Goal: Task Accomplishment & Management: Use online tool/utility

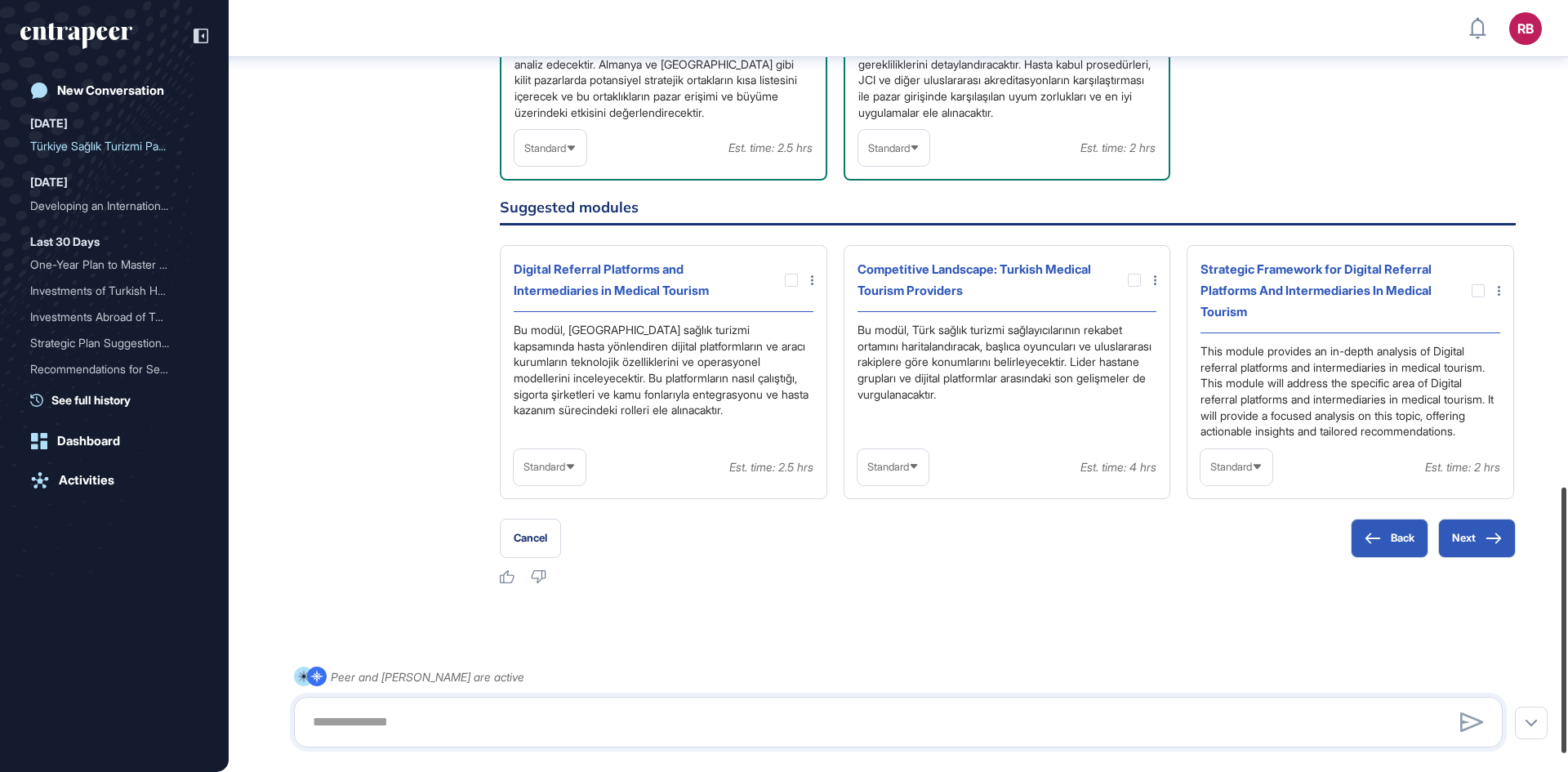
scroll to position [1431, 0]
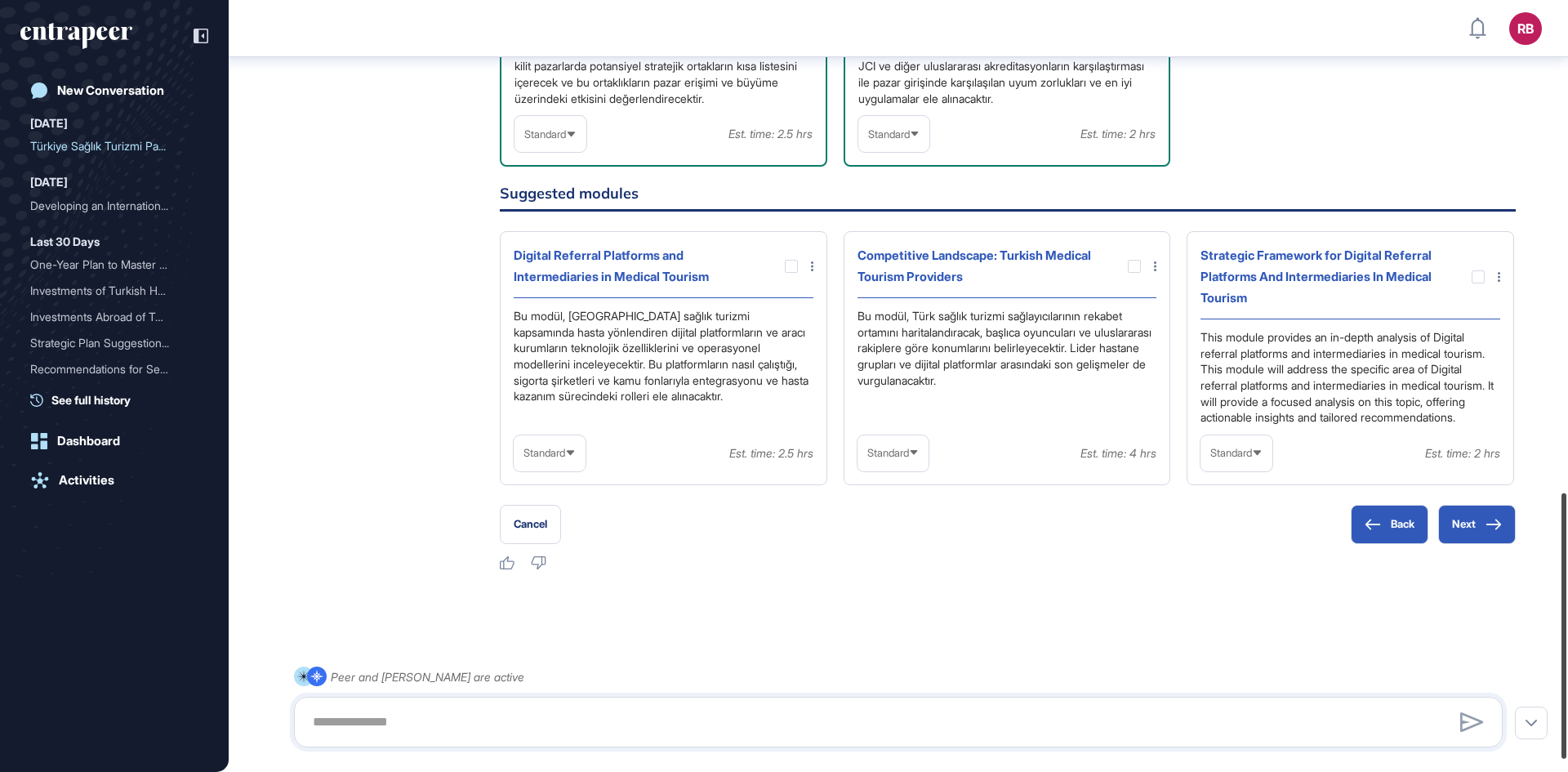
drag, startPoint x: 1563, startPoint y: 288, endPoint x: 1567, endPoint y: 723, distance: 435.0
click at [1567, 723] on div at bounding box center [1563, 626] width 5 height 265
click at [791, 267] on div at bounding box center [792, 266] width 13 height 13
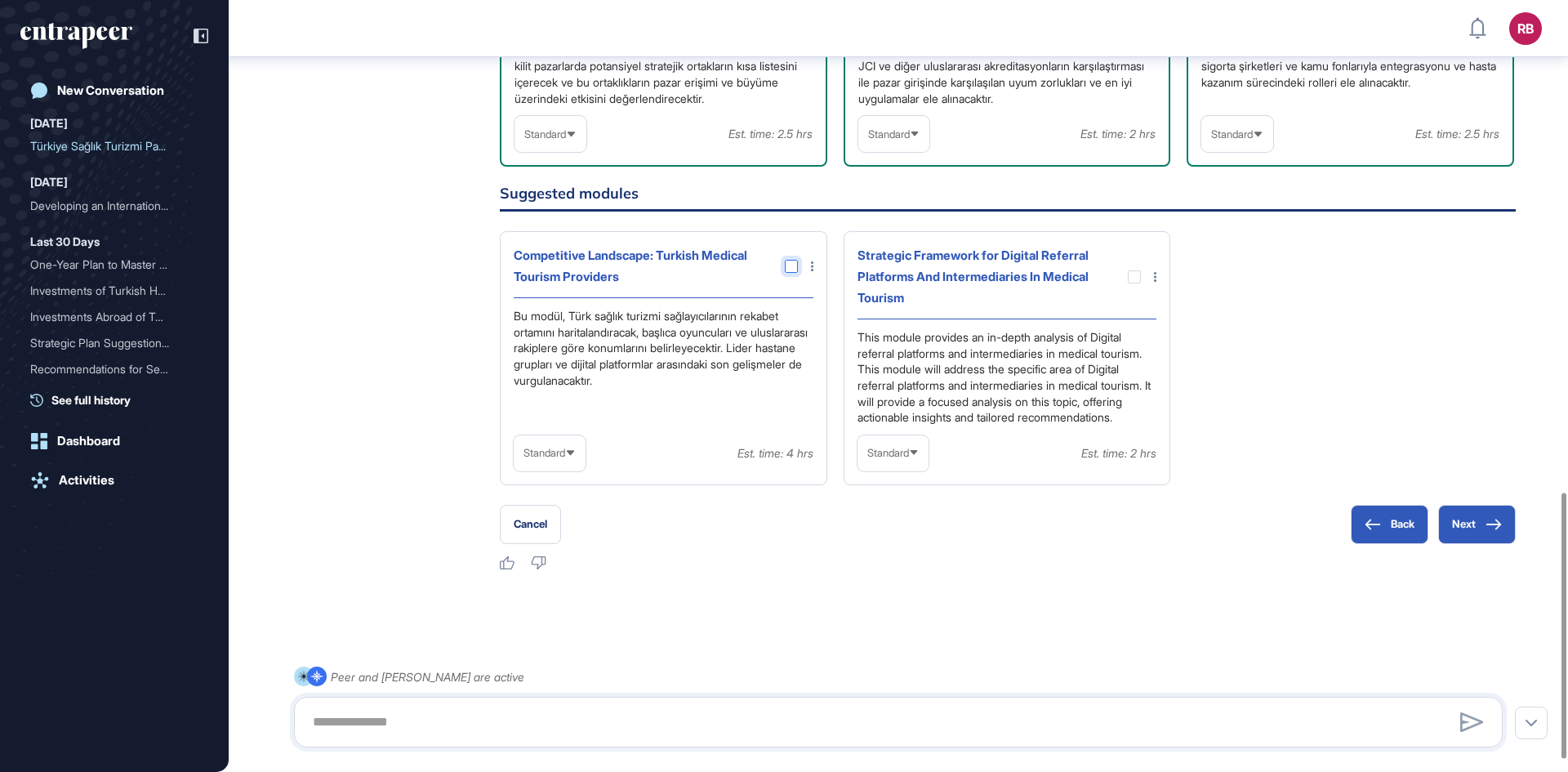
click at [794, 265] on div at bounding box center [792, 266] width 13 height 13
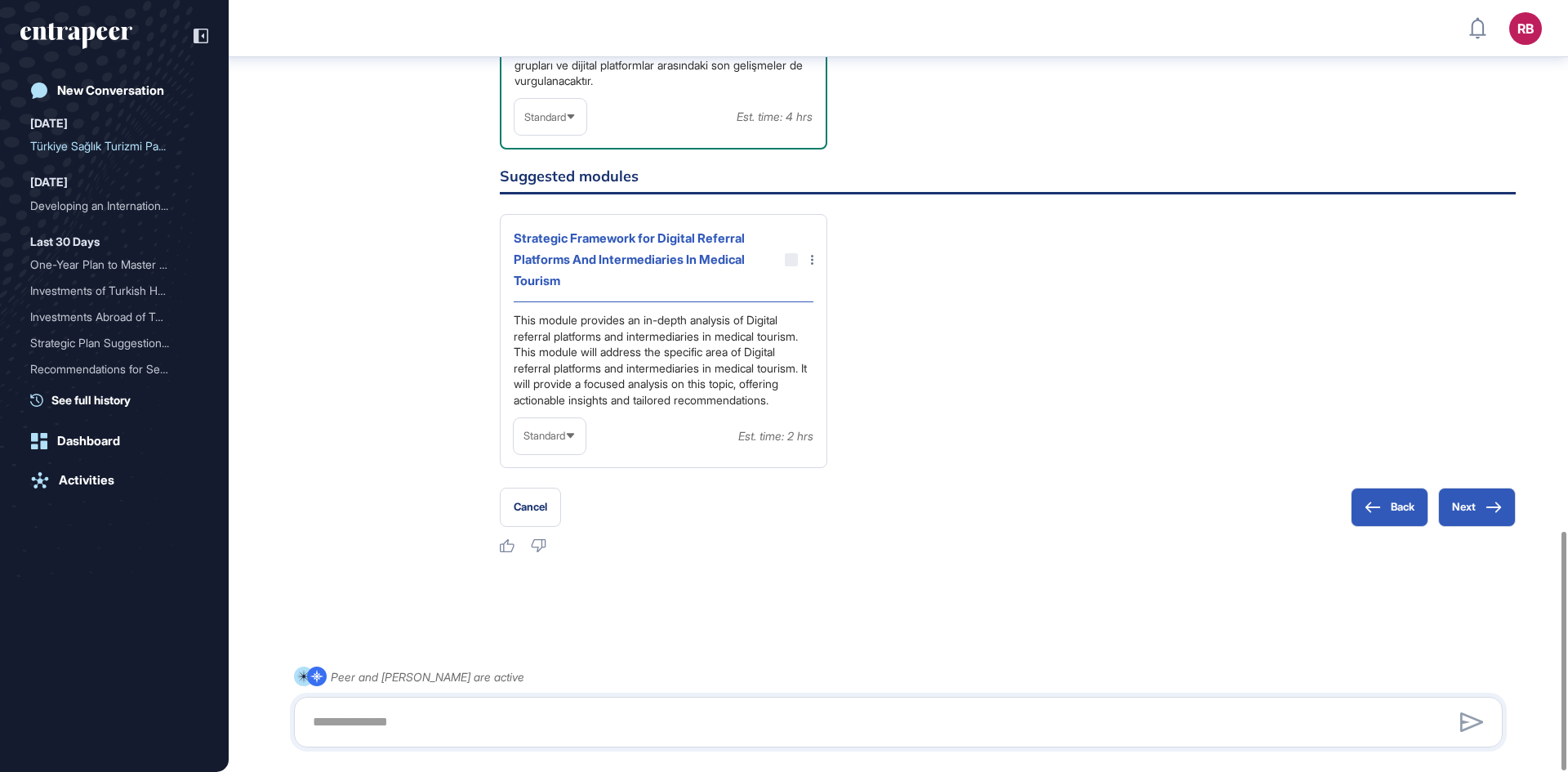
scroll to position [1713, 0]
click at [788, 234] on div "Strategic Framework for Digital Referral Platforms And Intermediaries In Medica…" at bounding box center [663, 264] width 300 height 74
click at [791, 252] on div at bounding box center [792, 259] width 13 height 13
drag, startPoint x: 796, startPoint y: 249, endPoint x: 790, endPoint y: 240, distance: 10.8
click at [796, 252] on div at bounding box center [792, 259] width 13 height 13
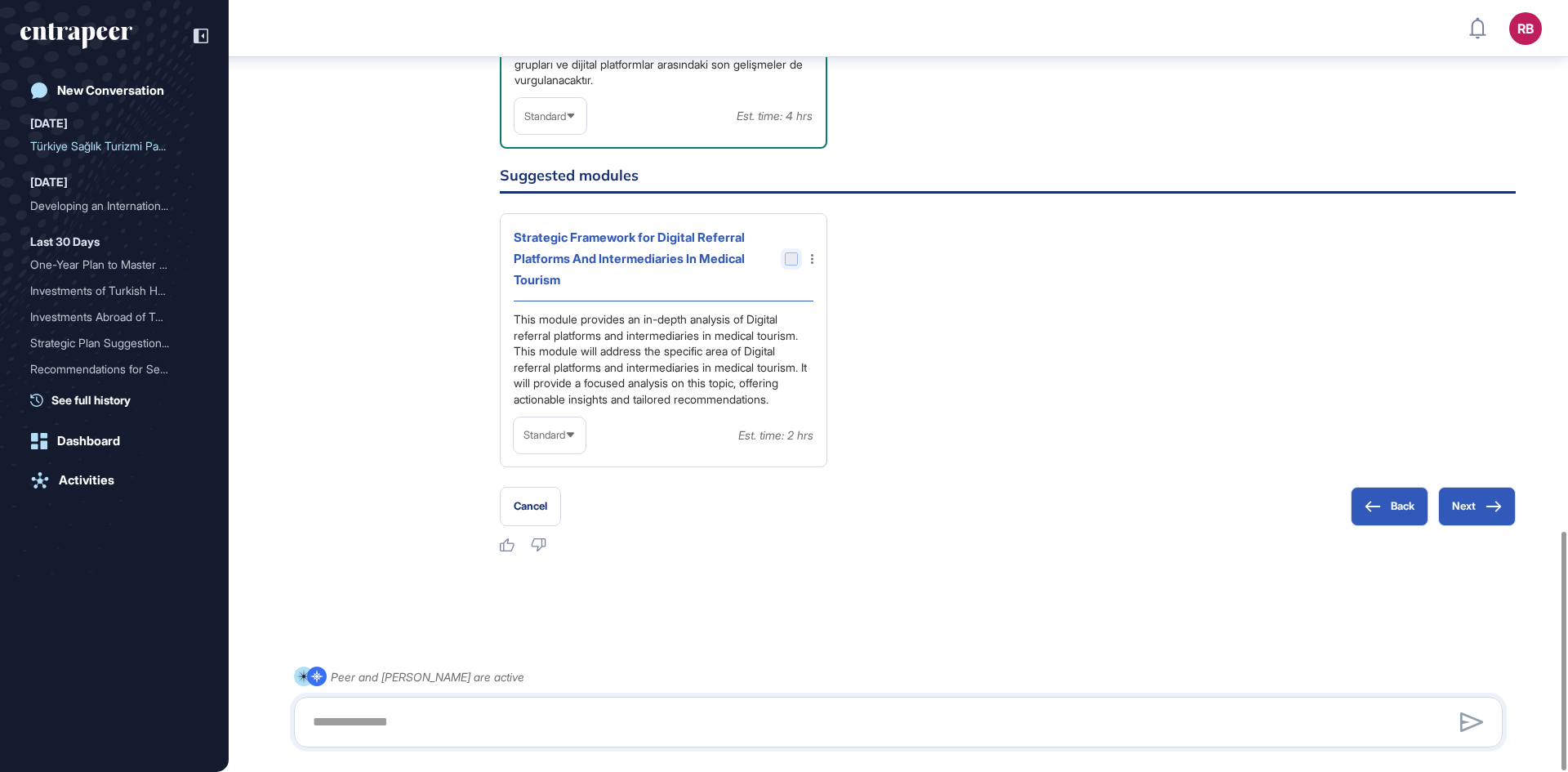
click at [794, 252] on div at bounding box center [792, 259] width 13 height 13
click at [788, 252] on div at bounding box center [792, 259] width 13 height 13
click at [1472, 503] on button "Next" at bounding box center [1477, 507] width 77 height 39
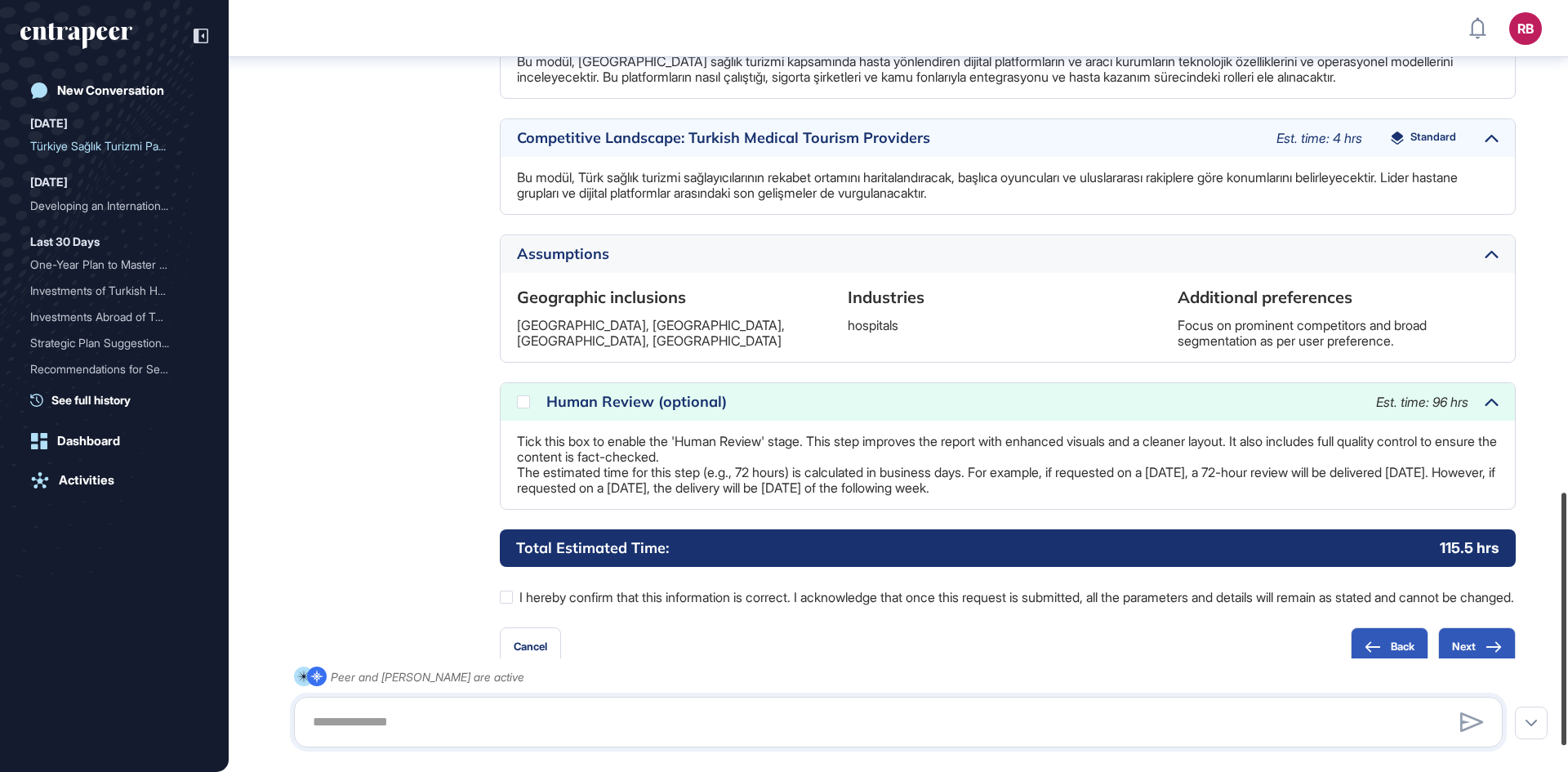
scroll to position [1502, 0]
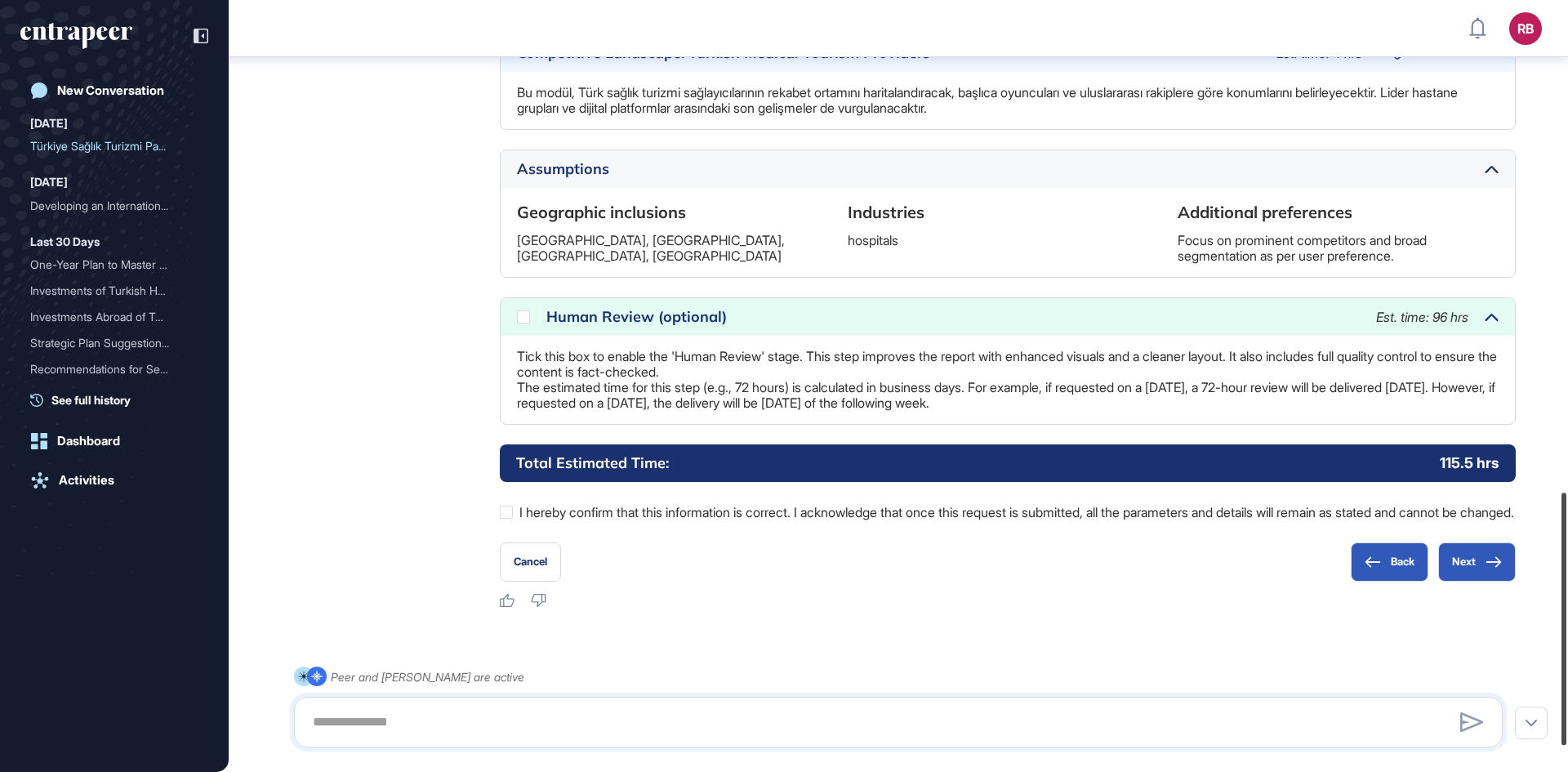
drag, startPoint x: 1560, startPoint y: 359, endPoint x: 1567, endPoint y: 700, distance: 341.1
click at [1567, 700] on div at bounding box center [1563, 618] width 5 height 252
click at [0, 0] on icon at bounding box center [0, 0] width 0 height 0
click at [1475, 575] on button "Next" at bounding box center [1477, 562] width 77 height 39
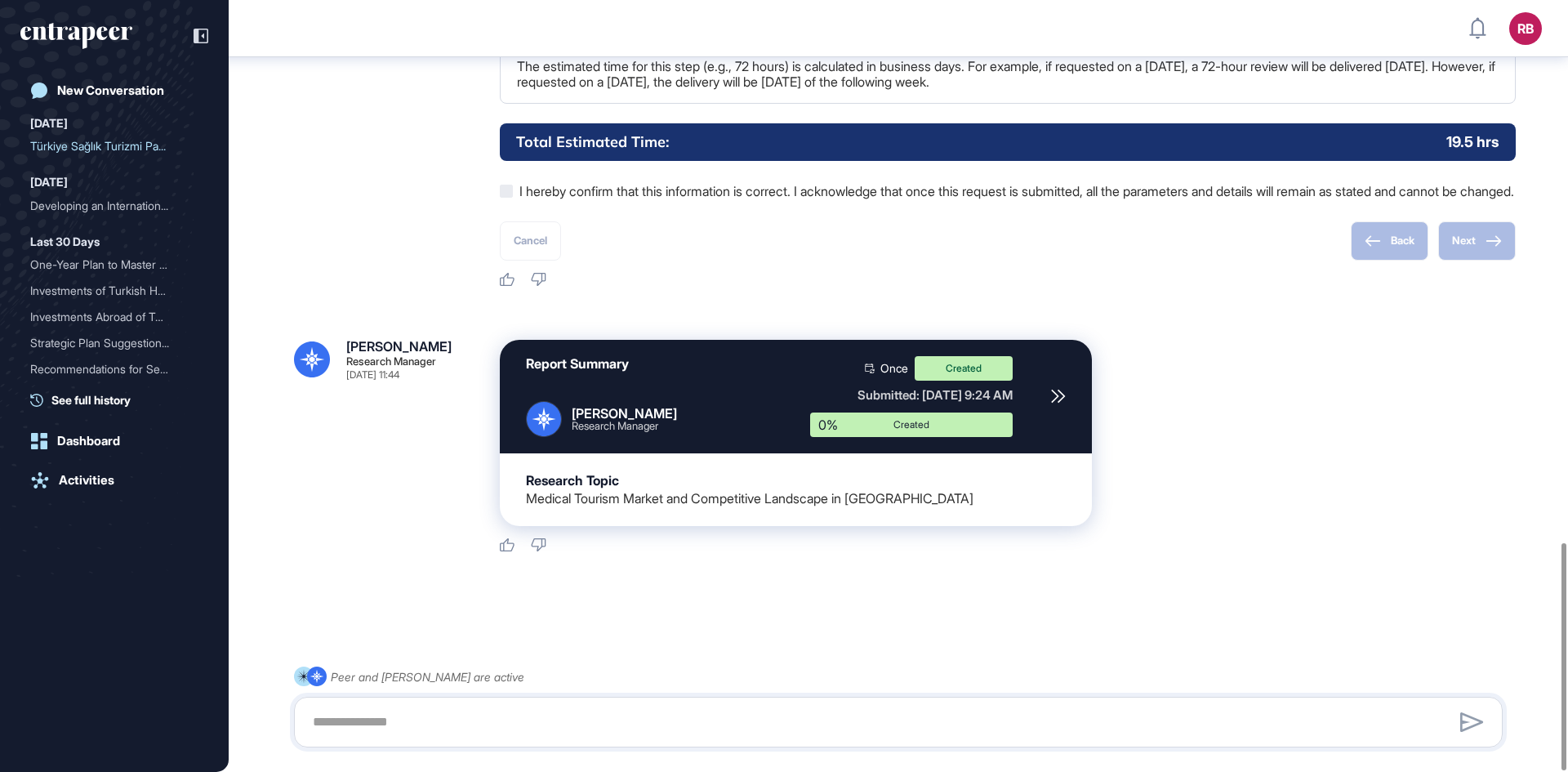
scroll to position [1845, 0]
click at [106, 437] on div "Dashboard" at bounding box center [89, 441] width 63 height 15
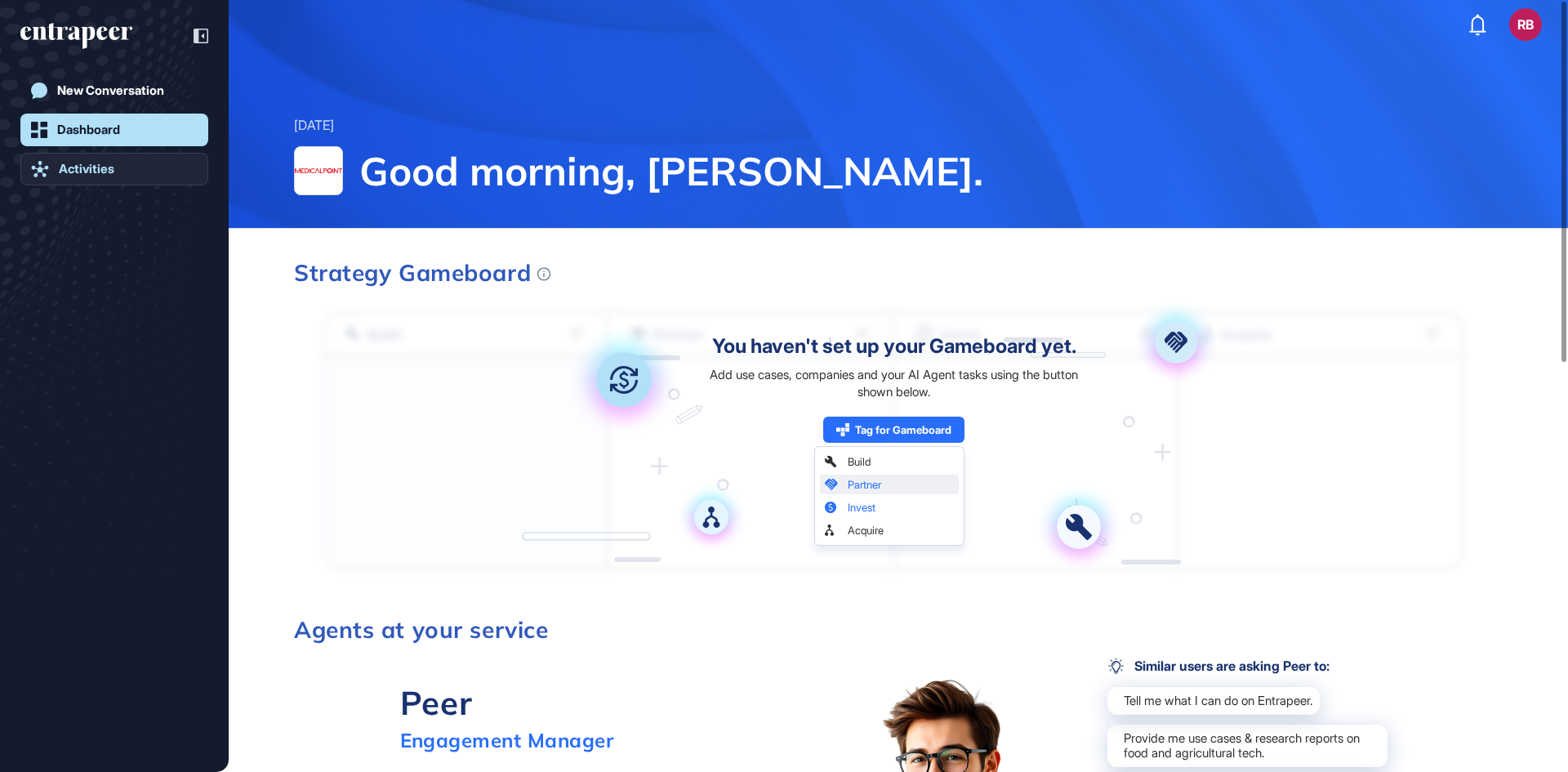
click at [101, 176] on link "Activities" at bounding box center [115, 169] width 188 height 33
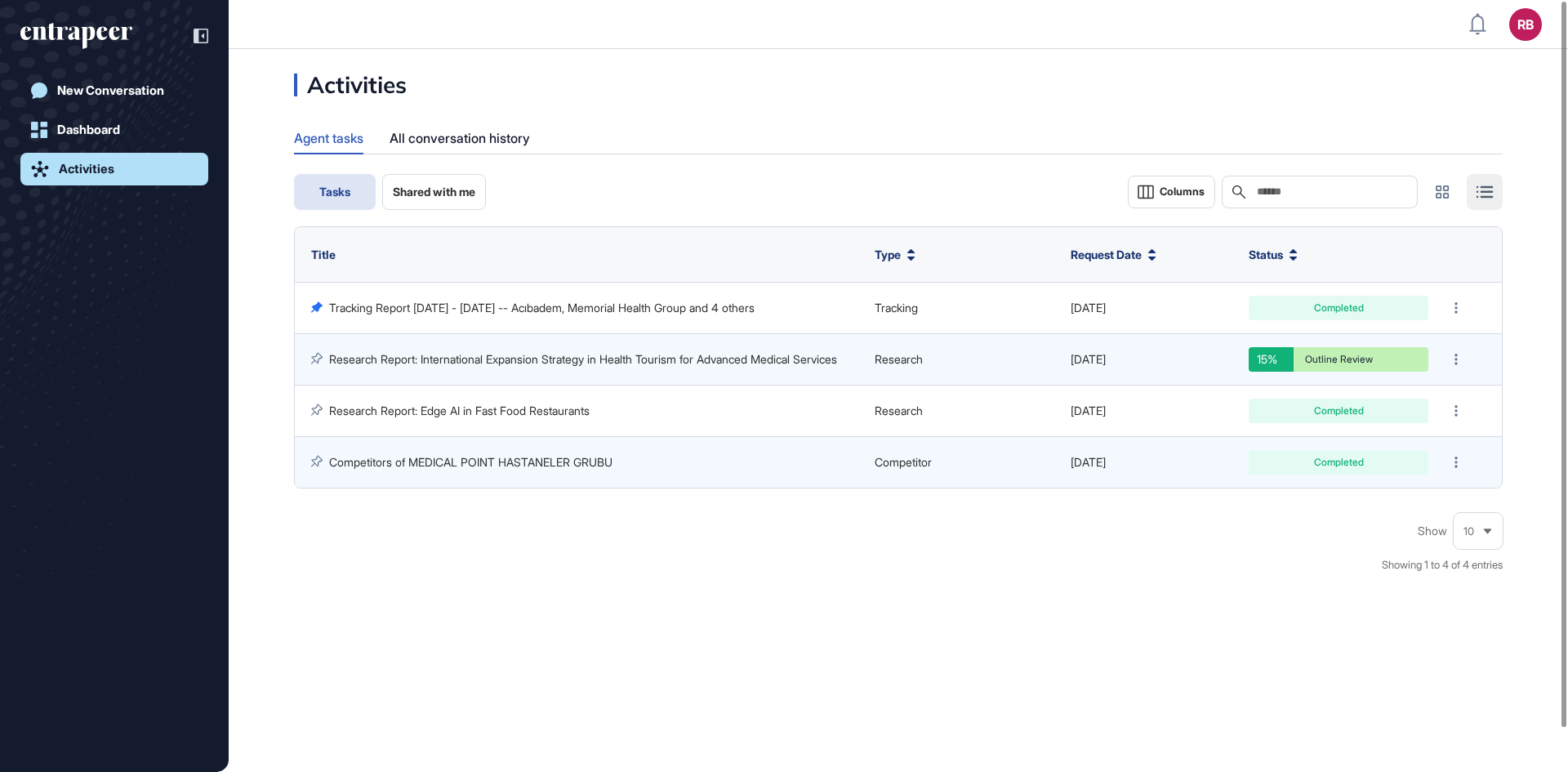
scroll to position [1, 1]
